Goal: Find specific page/section: Find specific page/section

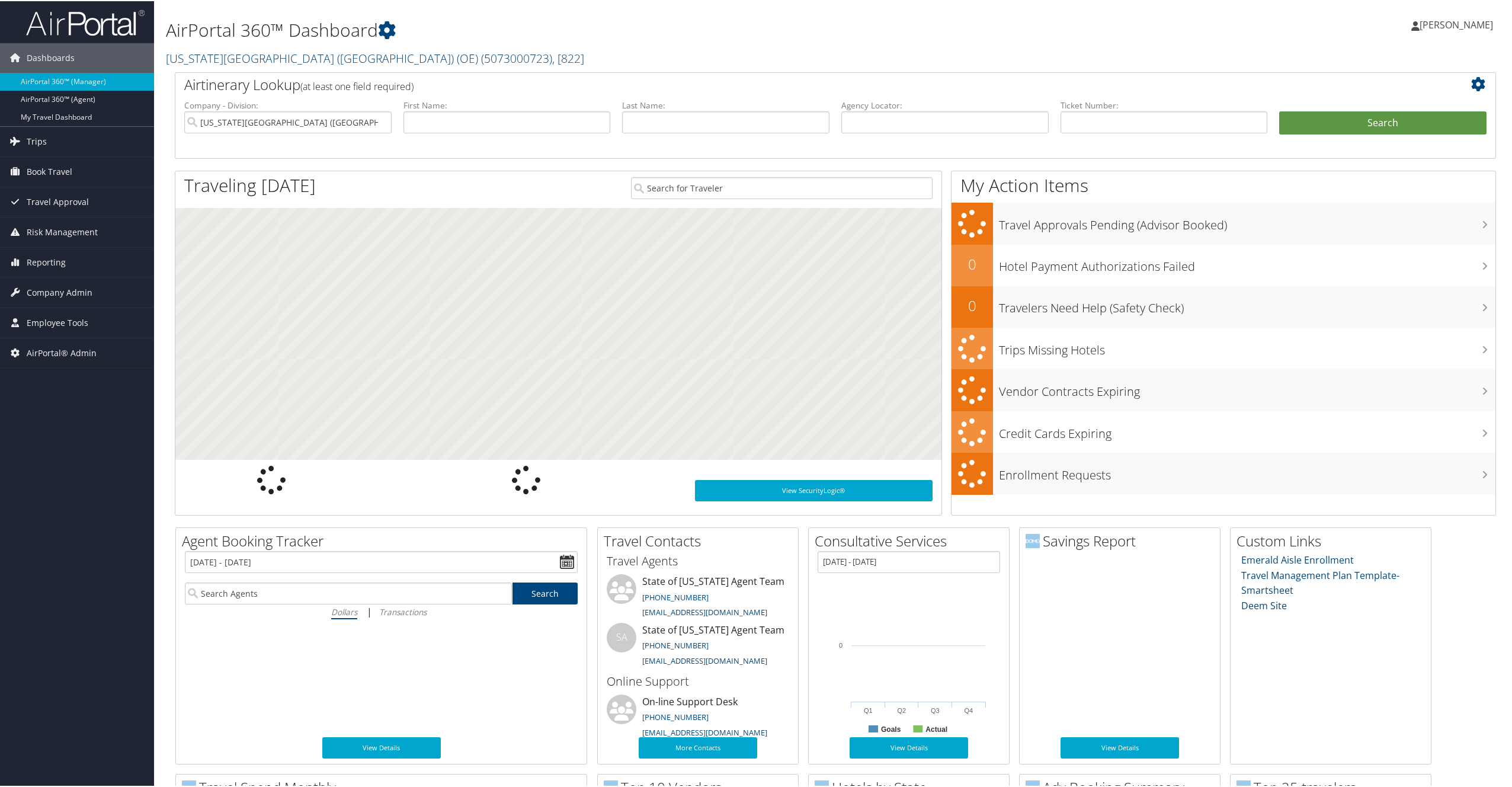
click at [248, 58] on link "Utah Valley University (UVU) (OE) ( 5073000723 ) , [ 822 ]" at bounding box center [375, 57] width 418 height 16
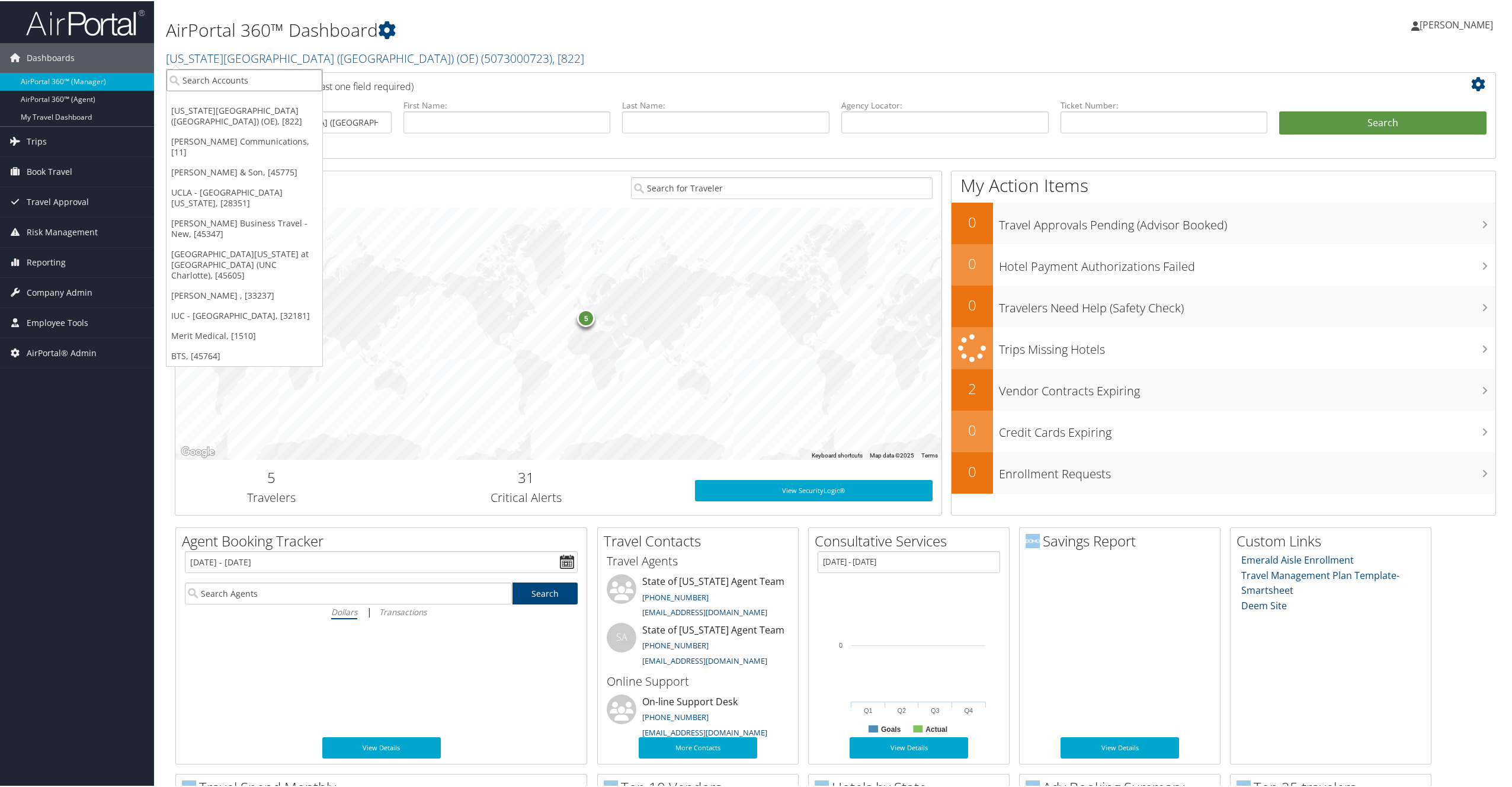
click at [239, 83] on input "search" at bounding box center [244, 79] width 156 height 22
type input "sonaca"
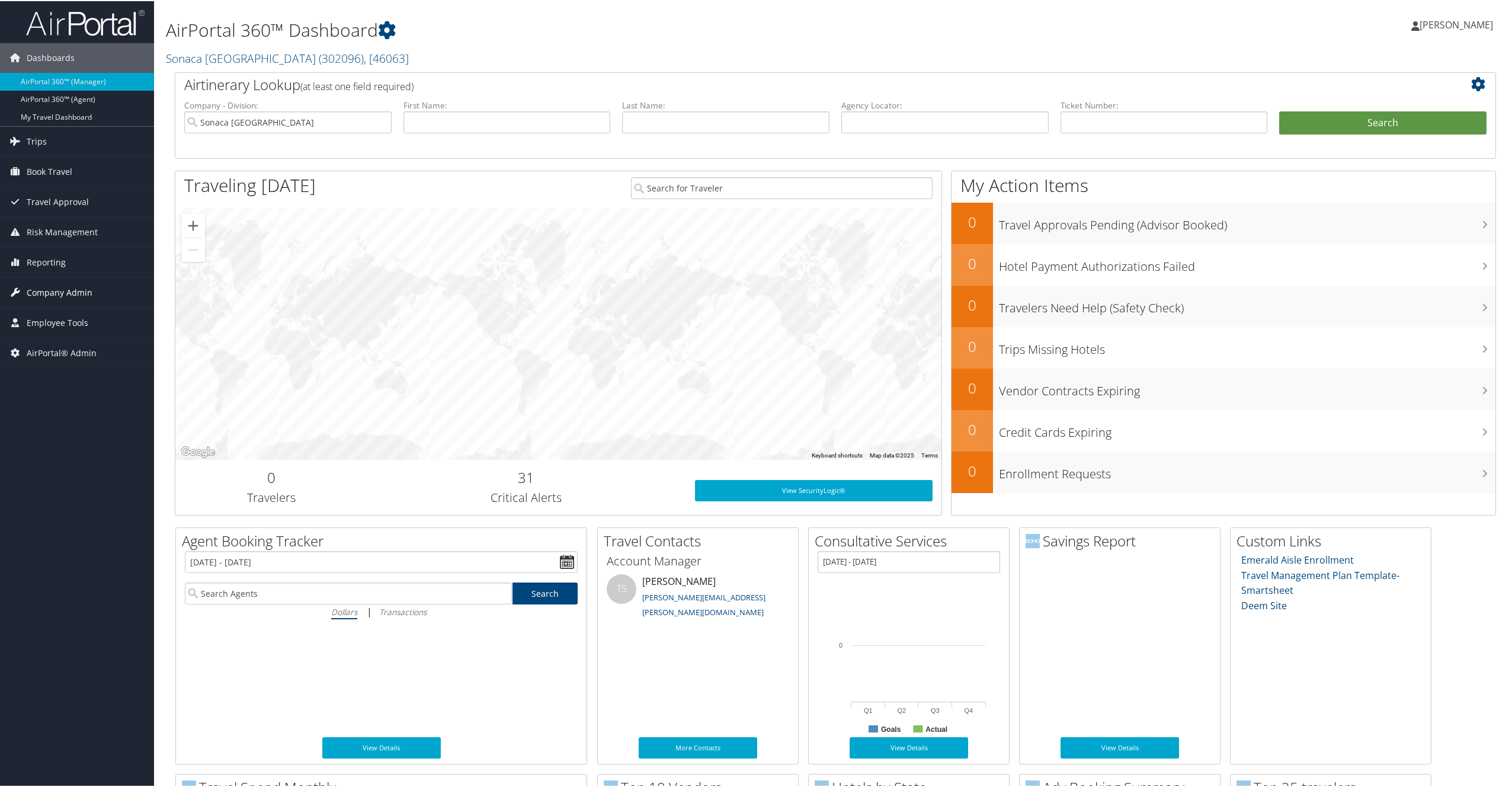
click at [72, 295] on span "Company Admin" at bounding box center [59, 291] width 66 height 30
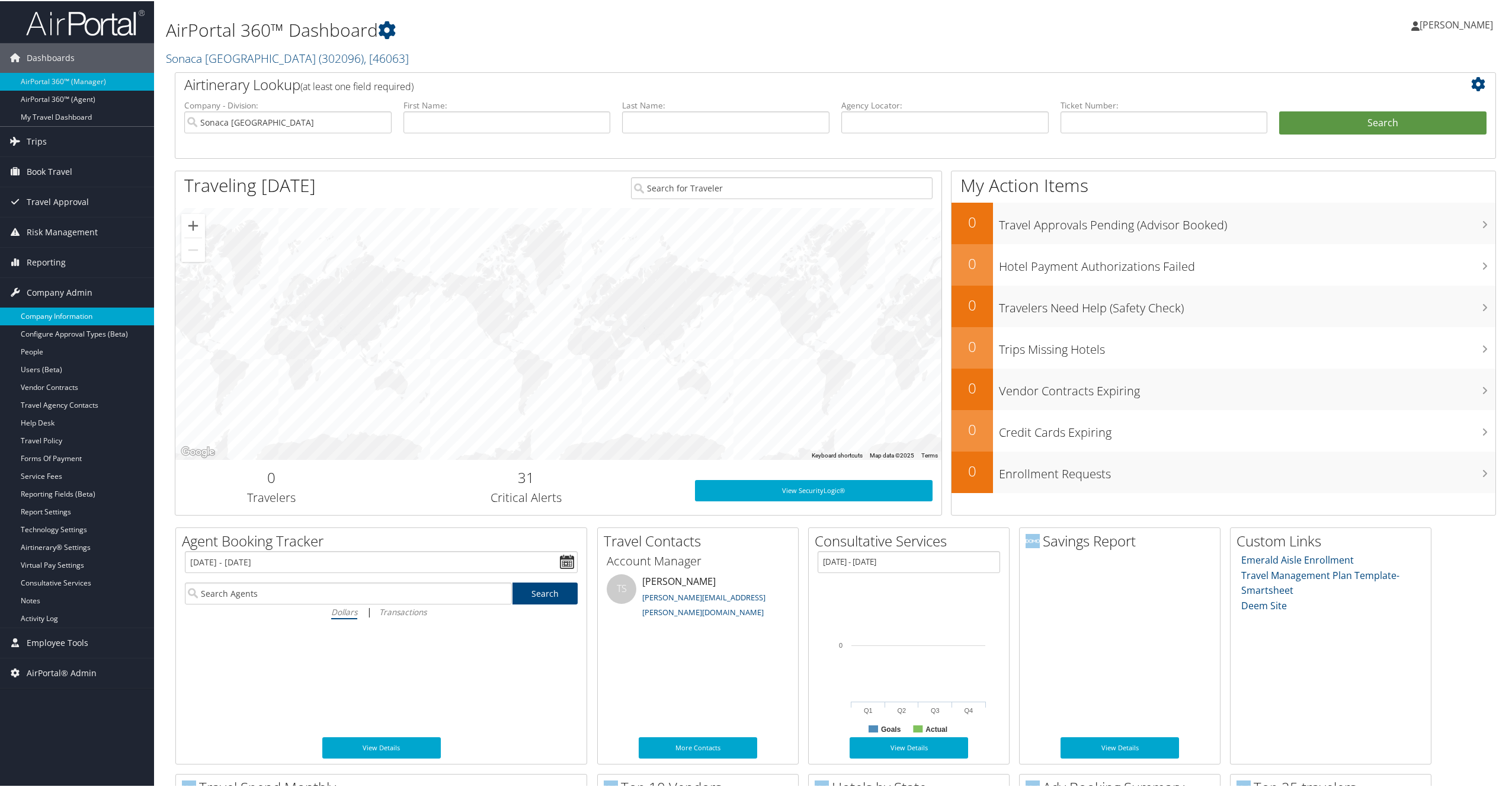
click at [85, 319] on link "Company Information" at bounding box center [77, 315] width 154 height 18
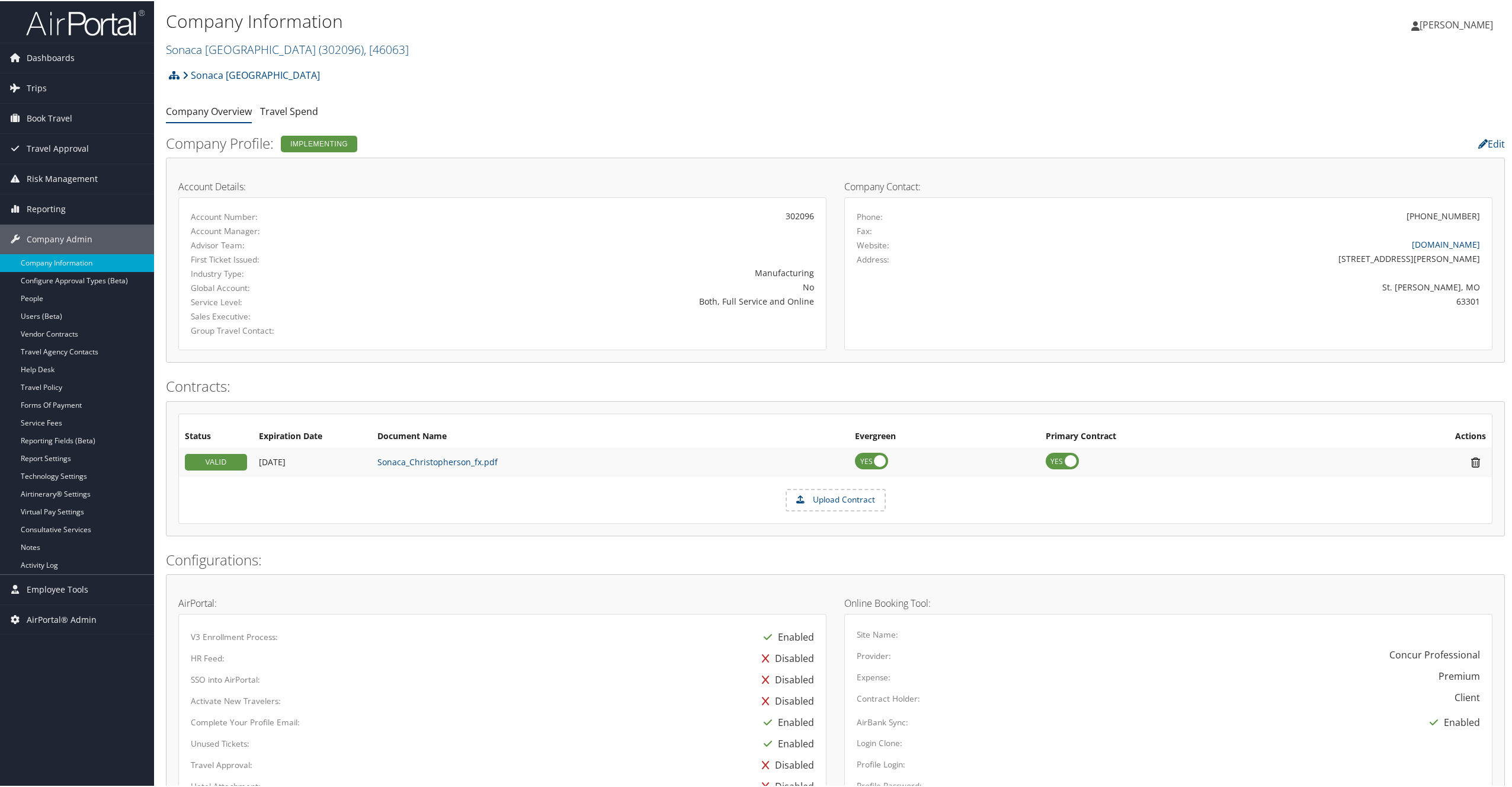
scroll to position [381, 0]
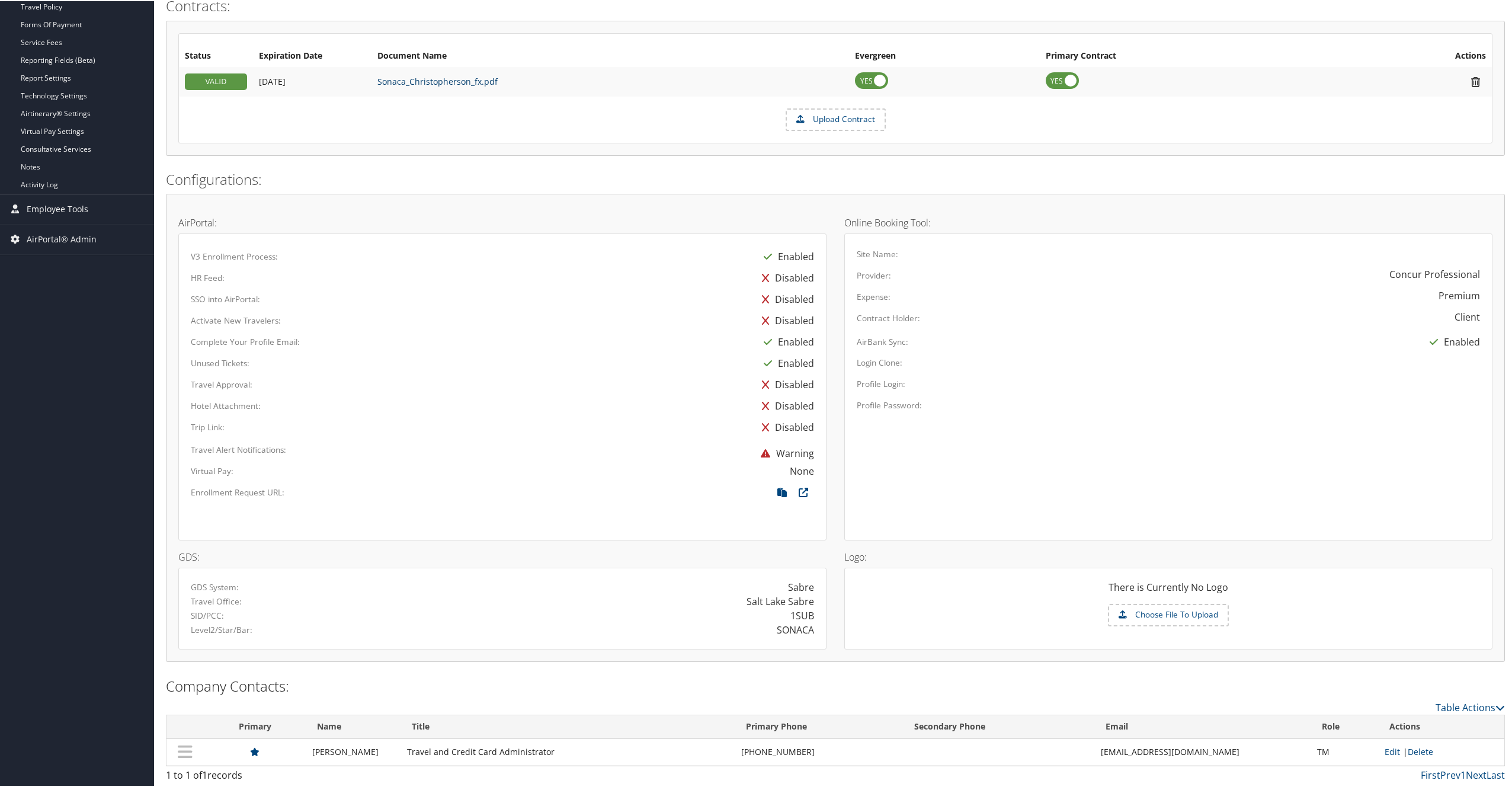
click at [438, 78] on link "Sonaca_Christopherson_fx.pdf" at bounding box center [437, 81] width 120 height 11
